Goal: Transaction & Acquisition: Book appointment/travel/reservation

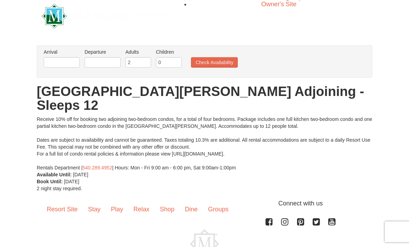
scroll to position [10, 0]
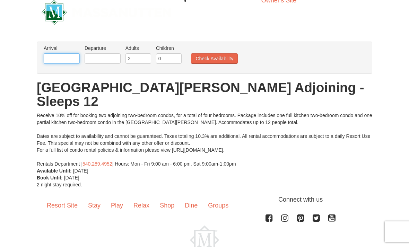
click at [51, 54] on input "text" at bounding box center [62, 58] width 36 height 10
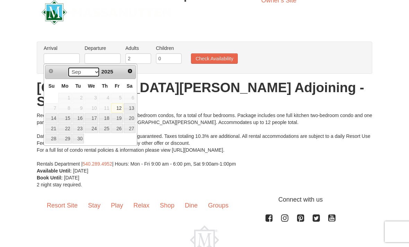
click at [96, 71] on select "Sep Oct Nov Dec" at bounding box center [84, 72] width 32 height 10
click at [96, 67] on select "Sep Oct Nov Dec" at bounding box center [84, 72] width 32 height 10
click at [11, 38] on div "× From: To: Adults: 2 Children: 0 Change Arrival Please format dates MM/DD/YYYY…" at bounding box center [204, 115] width 409 height 161
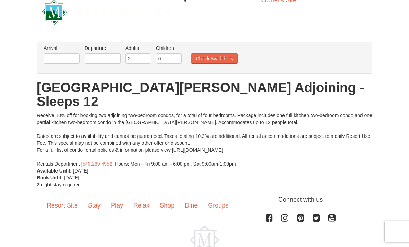
click at [208, 61] on button "Check Availability" at bounding box center [214, 58] width 47 height 10
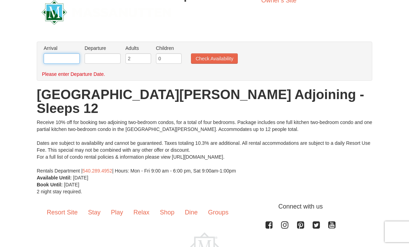
click at [66, 59] on input "text" at bounding box center [62, 58] width 36 height 10
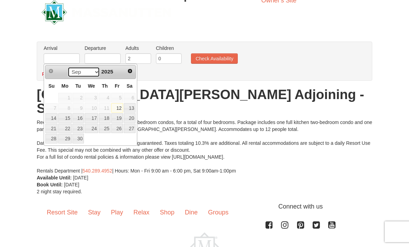
click at [94, 71] on select "Sep Oct Nov Dec" at bounding box center [84, 72] width 32 height 10
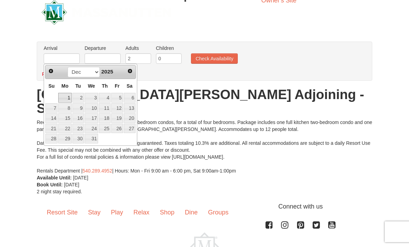
click at [61, 93] on link "1" at bounding box center [64, 98] width 13 height 10
type input "[DATE]"
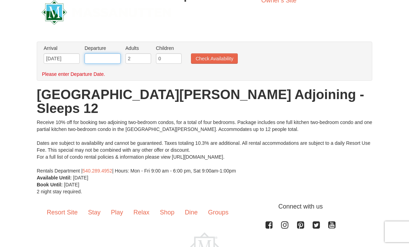
click at [92, 59] on input "text" at bounding box center [103, 58] width 36 height 10
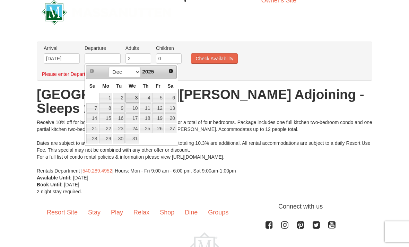
click at [137, 97] on link "3" at bounding box center [133, 98] width 14 height 10
type input "[DATE]"
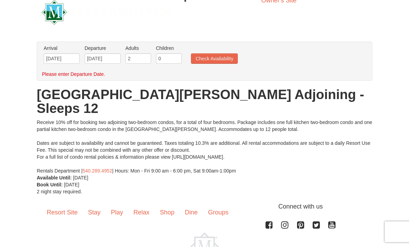
click at [197, 57] on button "Check Availability" at bounding box center [214, 58] width 47 height 10
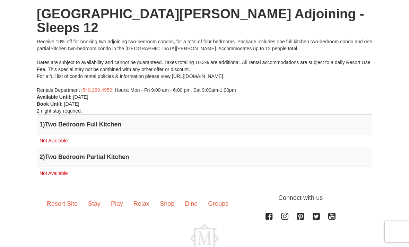
scroll to position [84, 0]
